Goal: Check status

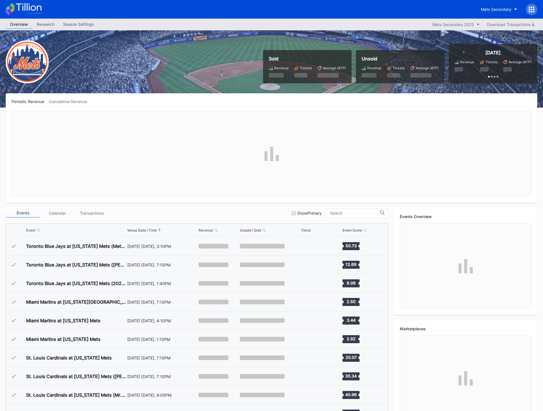
scroll to position [1210, 0]
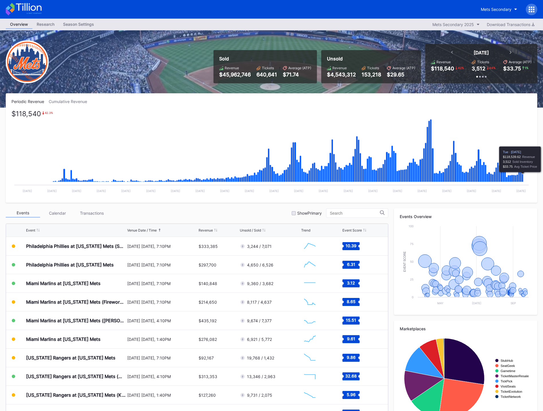
click at [523, 177] on icon "Chart title" at bounding box center [522, 178] width 2 height 8
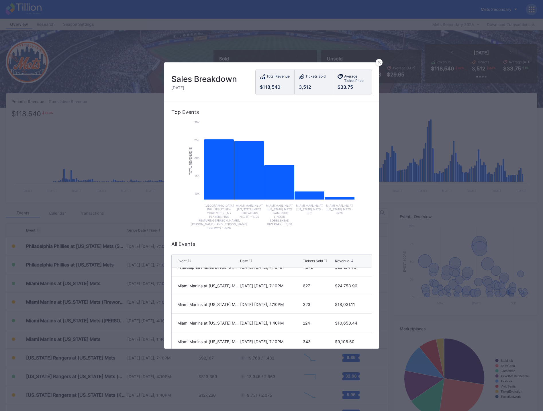
scroll to position [0, 0]
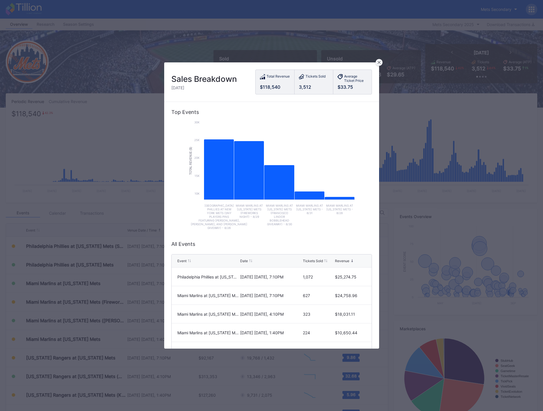
click at [380, 61] on div at bounding box center [378, 62] width 7 height 7
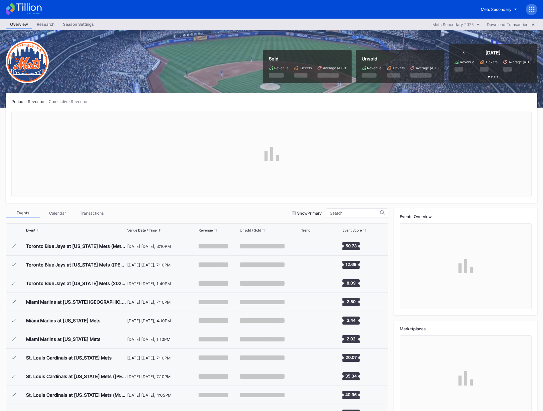
scroll to position [1210, 0]
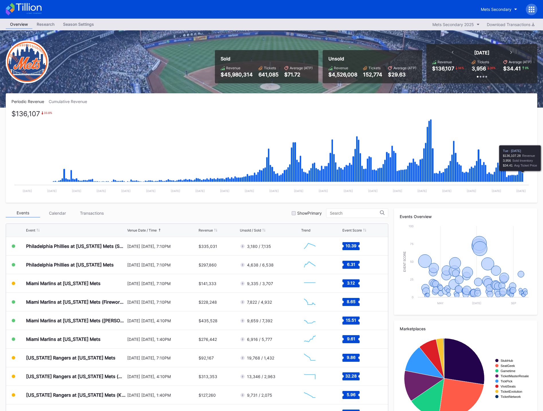
click at [523, 178] on icon "Chart title" at bounding box center [522, 177] width 2 height 9
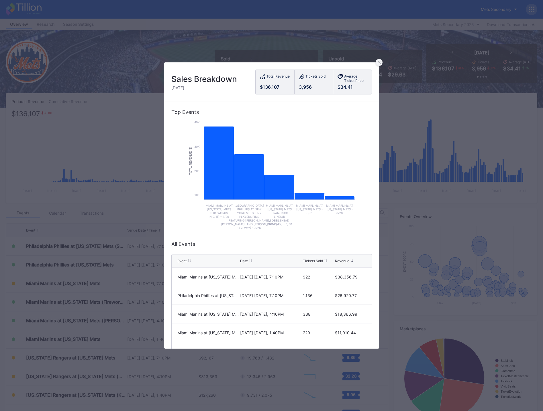
click at [379, 62] on icon at bounding box center [378, 62] width 3 height 3
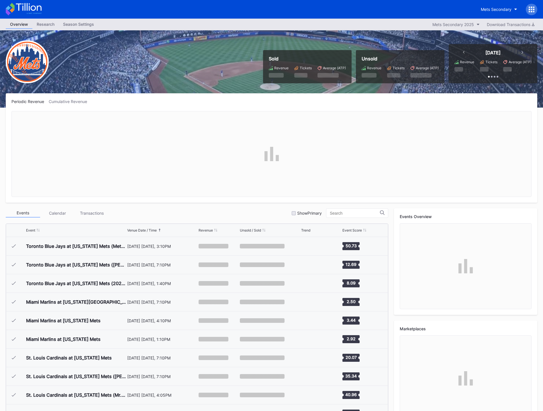
scroll to position [1210, 0]
